Goal: Task Accomplishment & Management: Complete application form

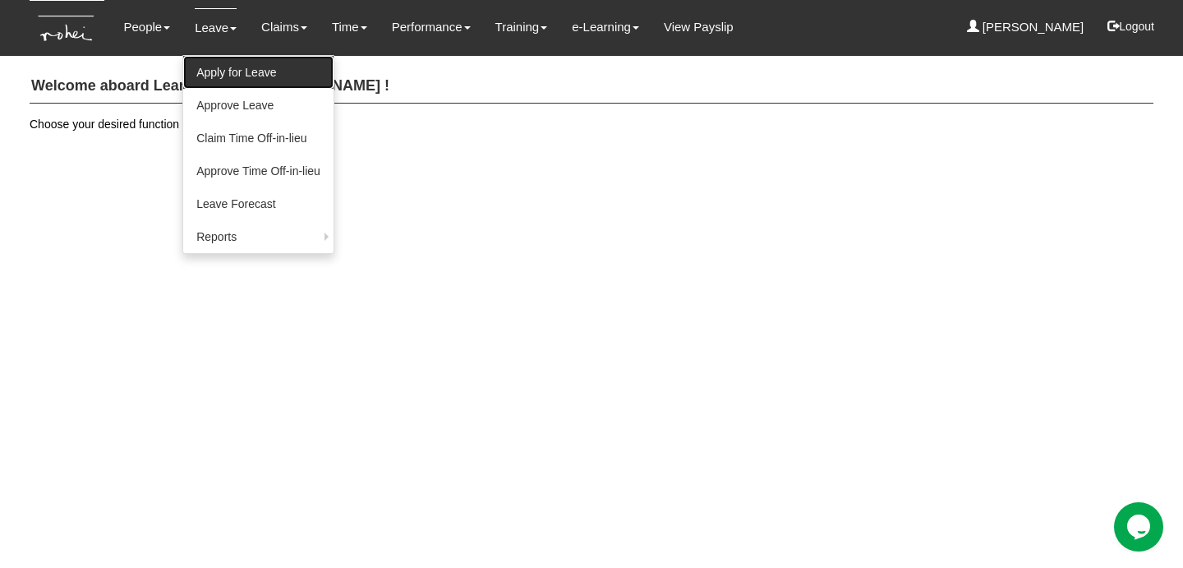
click at [237, 67] on link "Apply for Leave" at bounding box center [258, 72] width 150 height 33
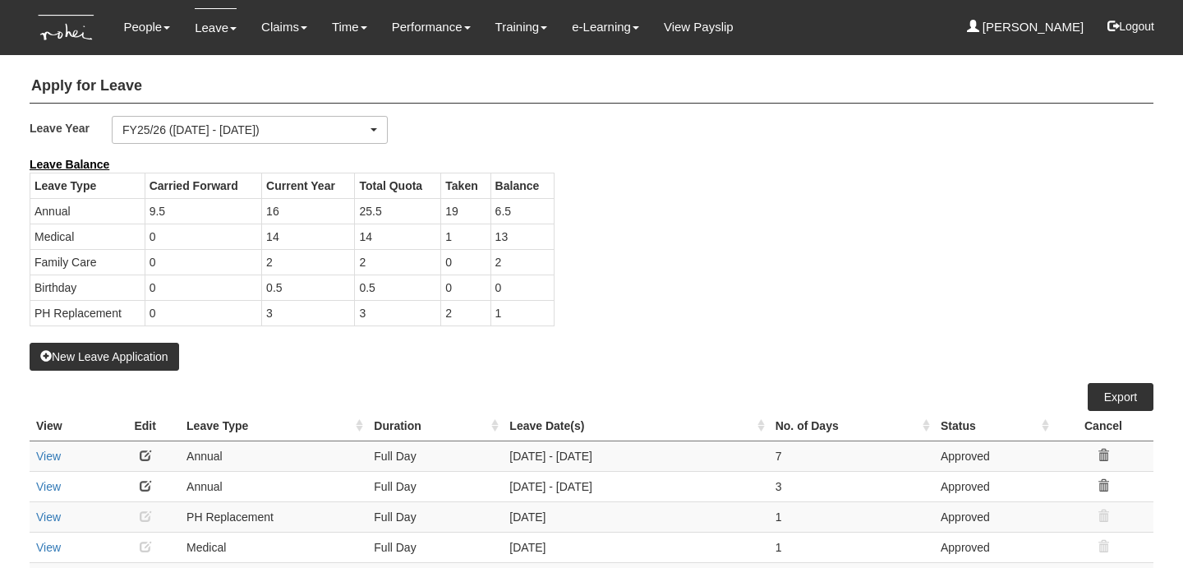
select select "50"
click at [141, 342] on div "Leave Type Carried Forward Current Year Total Quota Taken Balance Annual 9.5 16…" at bounding box center [291, 257] width 549 height 170
click at [140, 362] on button "New Leave Application" at bounding box center [104, 357] width 149 height 28
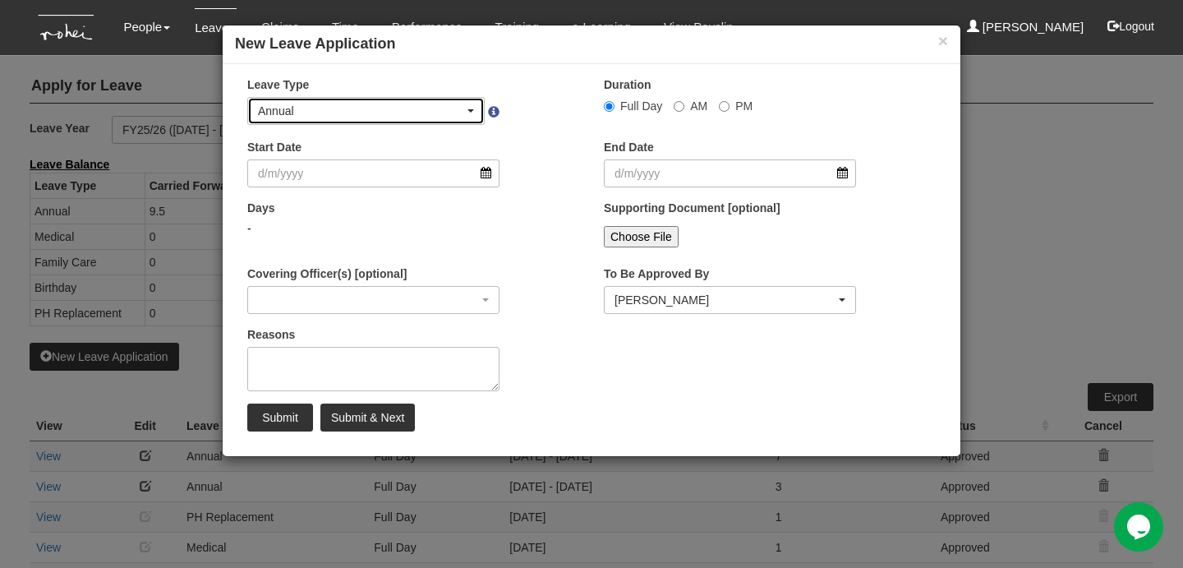
click at [389, 112] on div "Annual" at bounding box center [361, 111] width 206 height 16
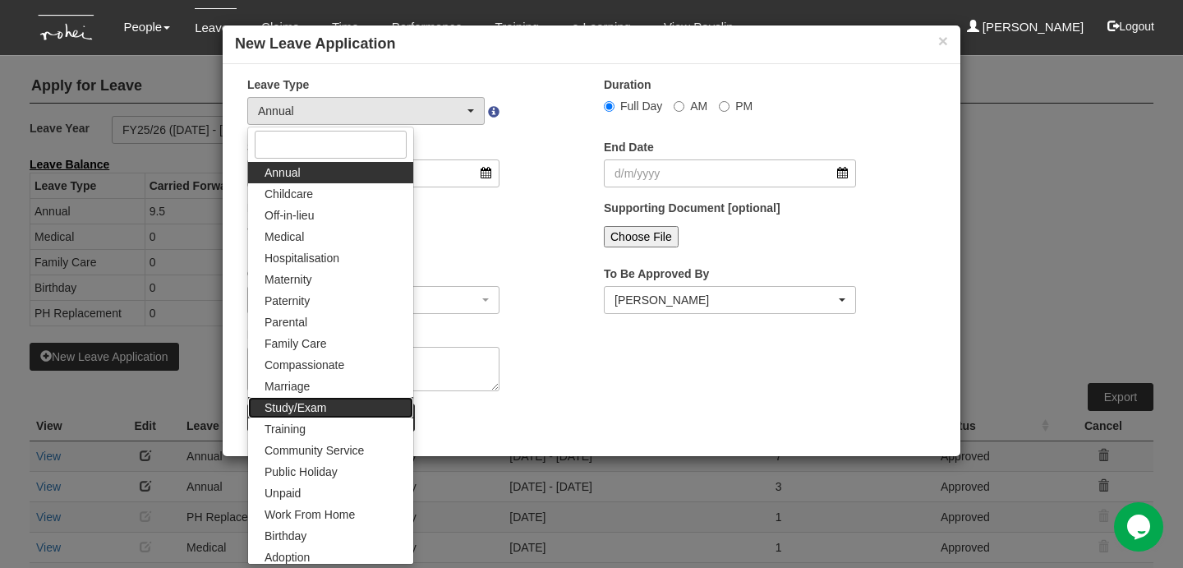
click at [330, 414] on link "Study/Exam" at bounding box center [330, 407] width 165 height 21
select select "12"
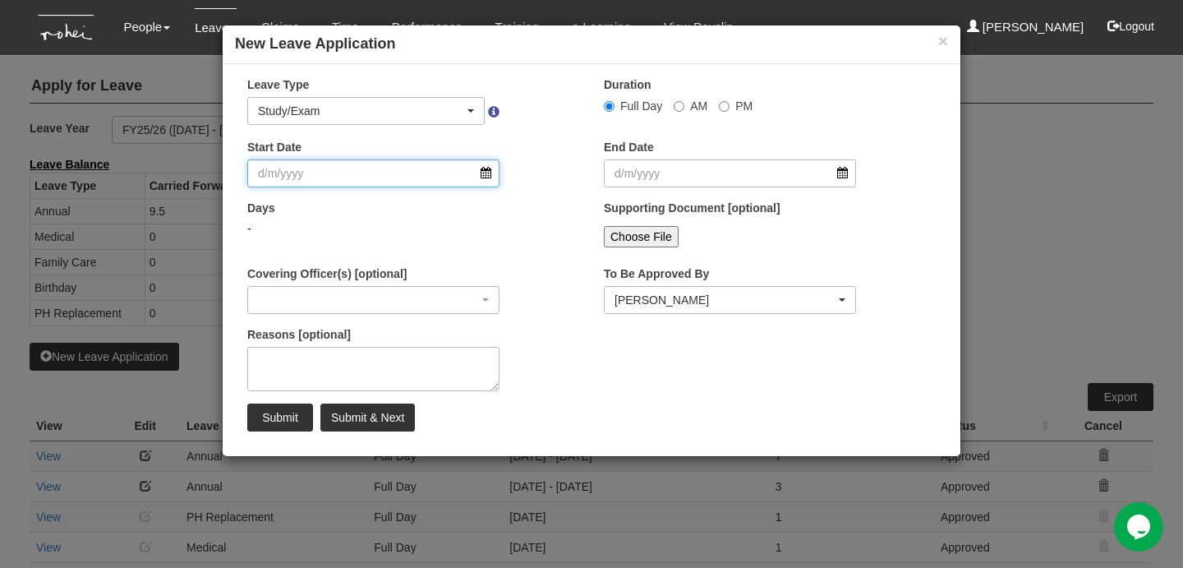
click at [432, 164] on input "Start Date" at bounding box center [373, 173] width 252 height 28
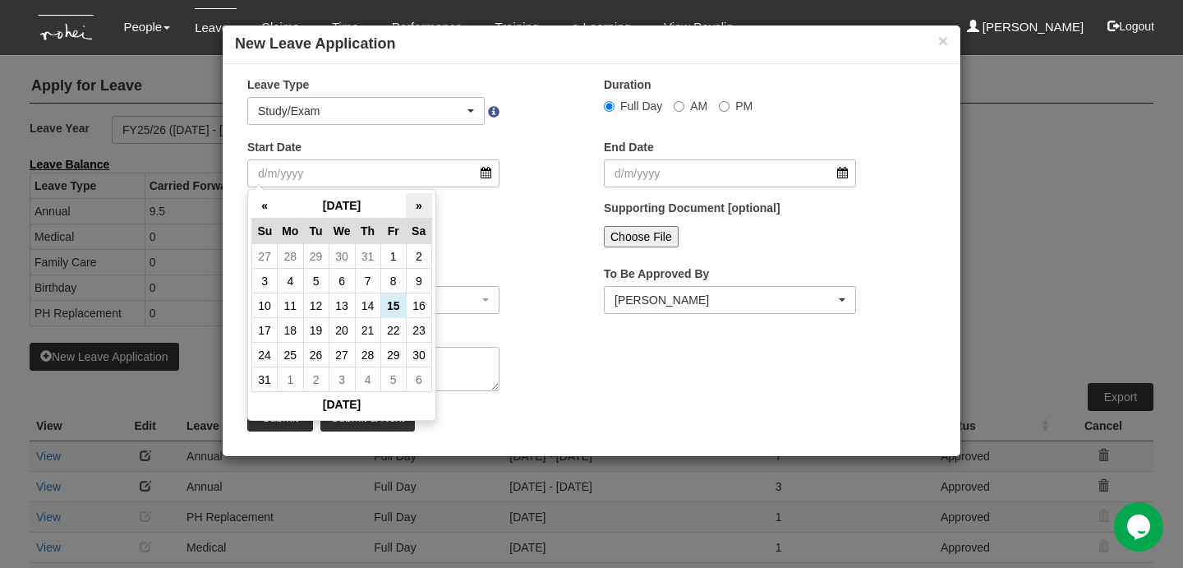
click at [418, 203] on th "»" at bounding box center [418, 205] width 25 height 25
click at [324, 321] on td "23" at bounding box center [315, 330] width 25 height 25
type input "[DATE]"
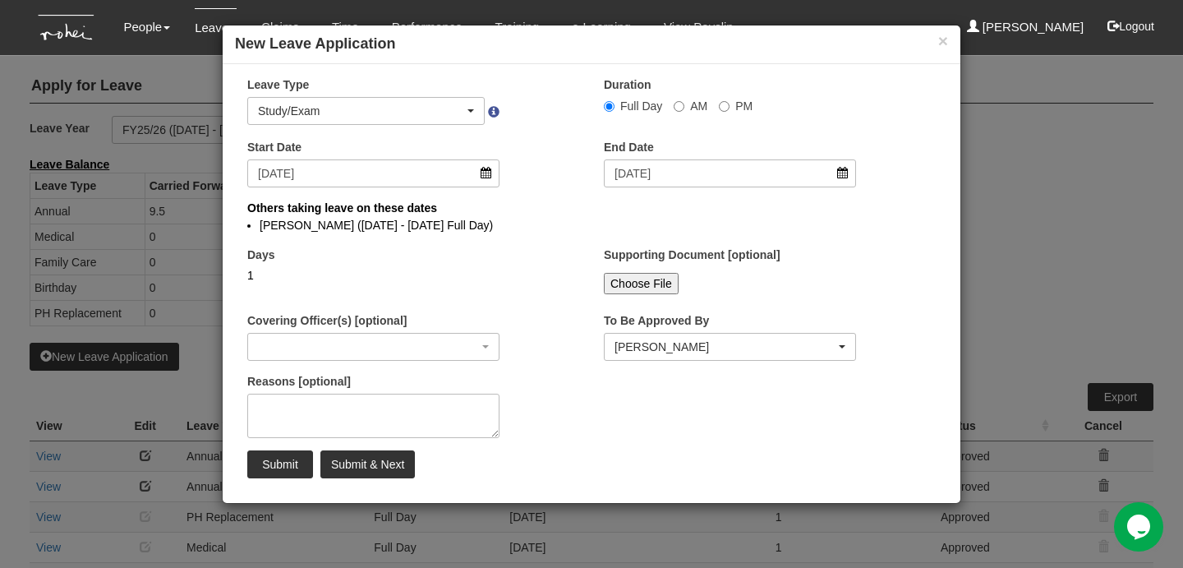
select select
click at [299, 465] on input "Submit" at bounding box center [280, 464] width 66 height 28
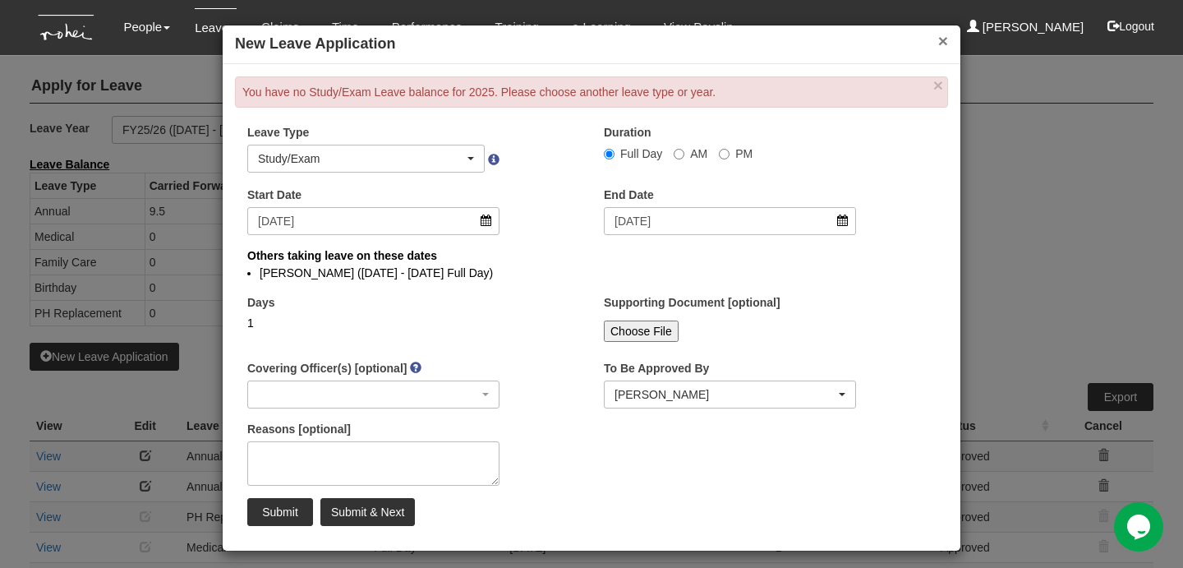
click at [941, 38] on button "×" at bounding box center [943, 40] width 10 height 17
